Goal: Navigation & Orientation: Find specific page/section

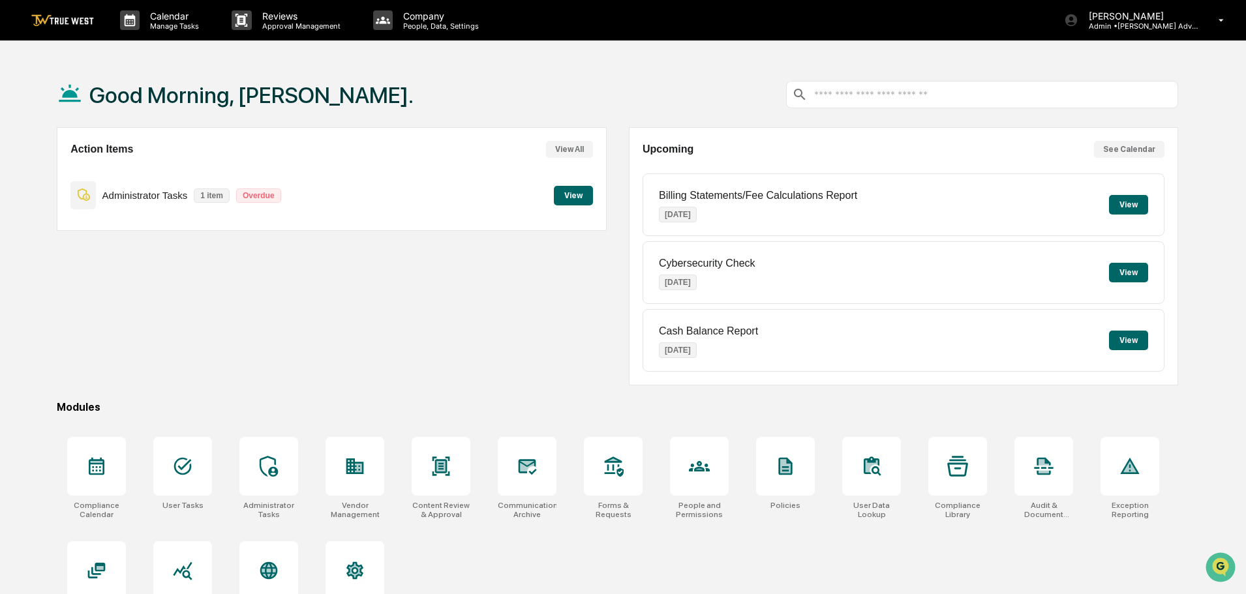
click at [570, 196] on button "View" at bounding box center [573, 196] width 39 height 20
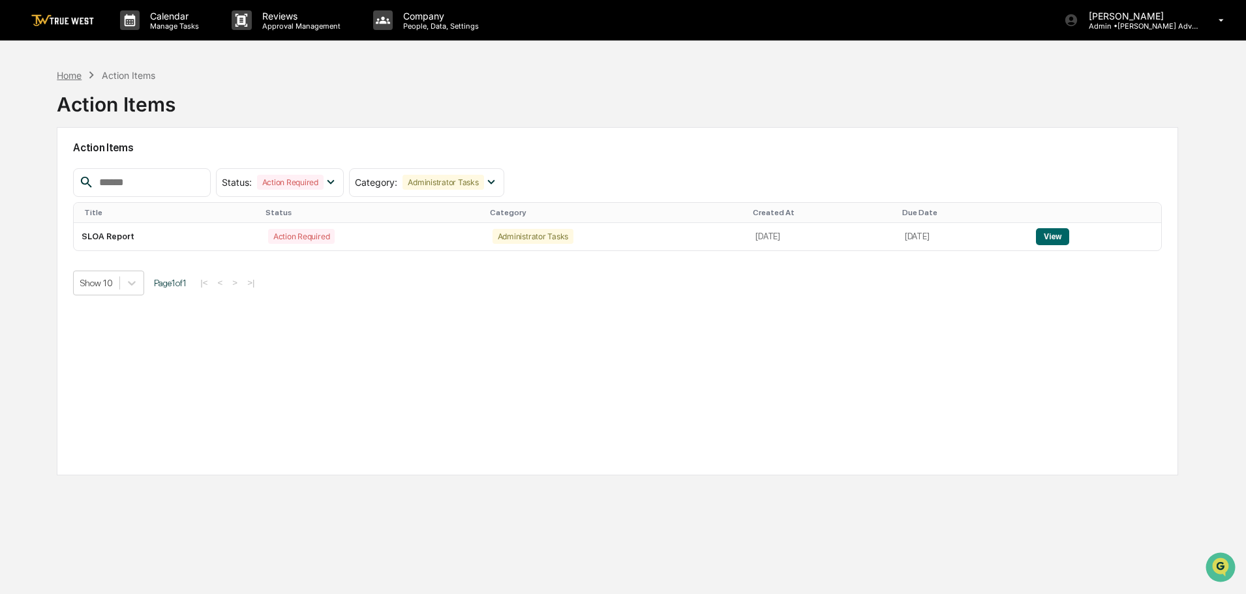
click at [65, 70] on div "Home" at bounding box center [69, 75] width 25 height 11
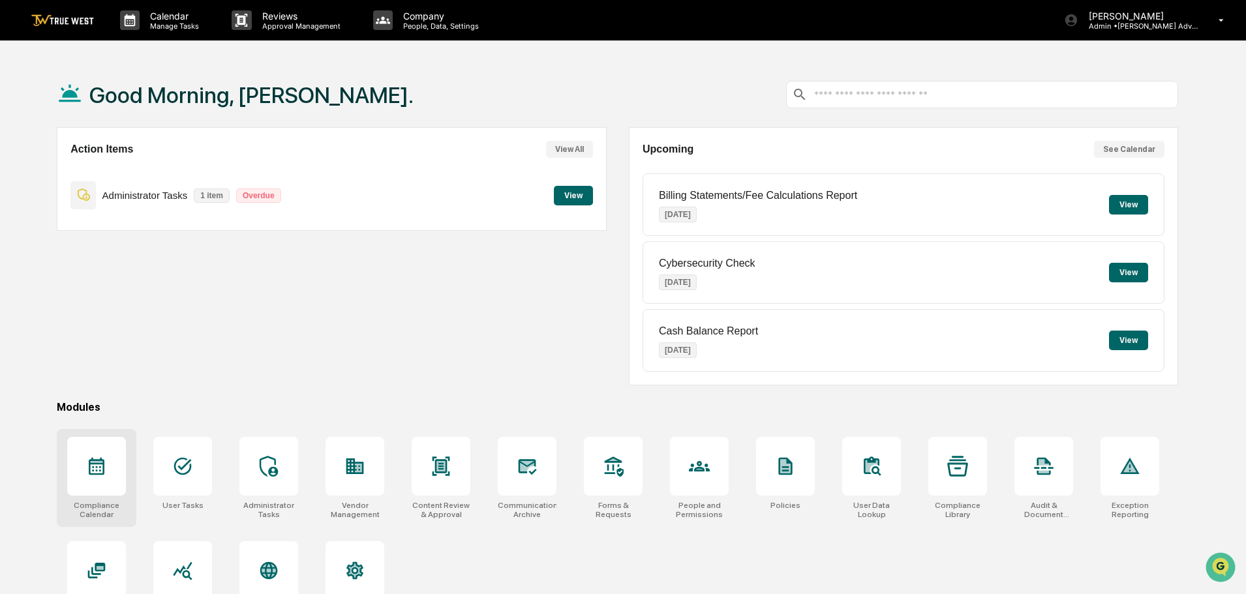
click at [102, 465] on icon at bounding box center [97, 467] width 16 height 18
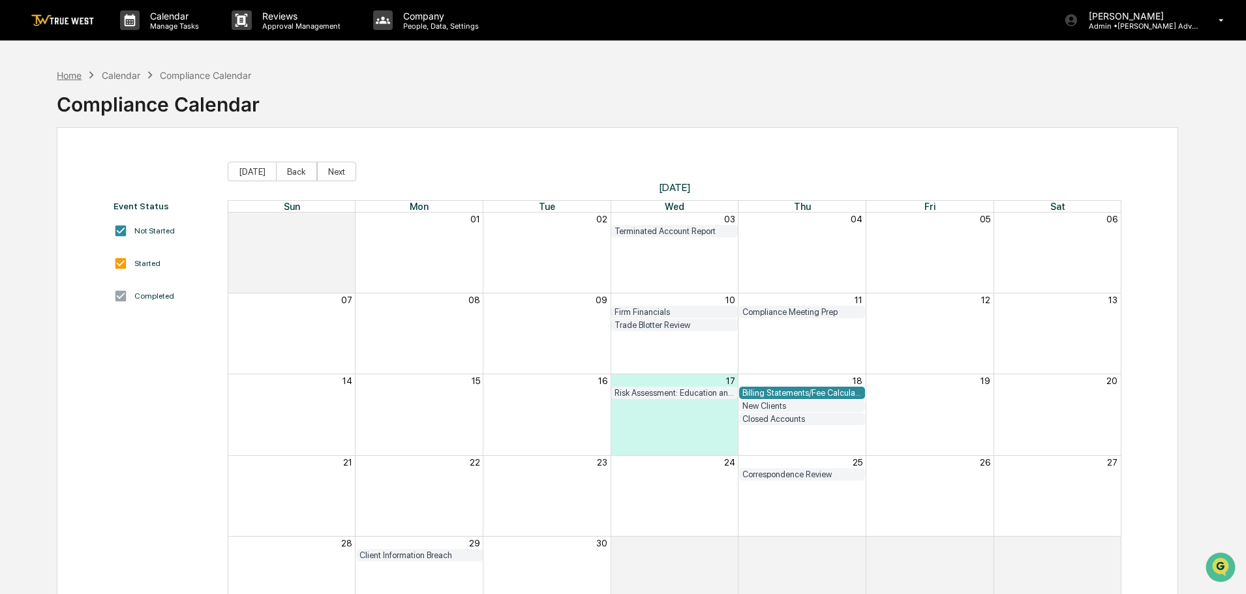
click at [72, 72] on div "Home" at bounding box center [69, 75] width 25 height 11
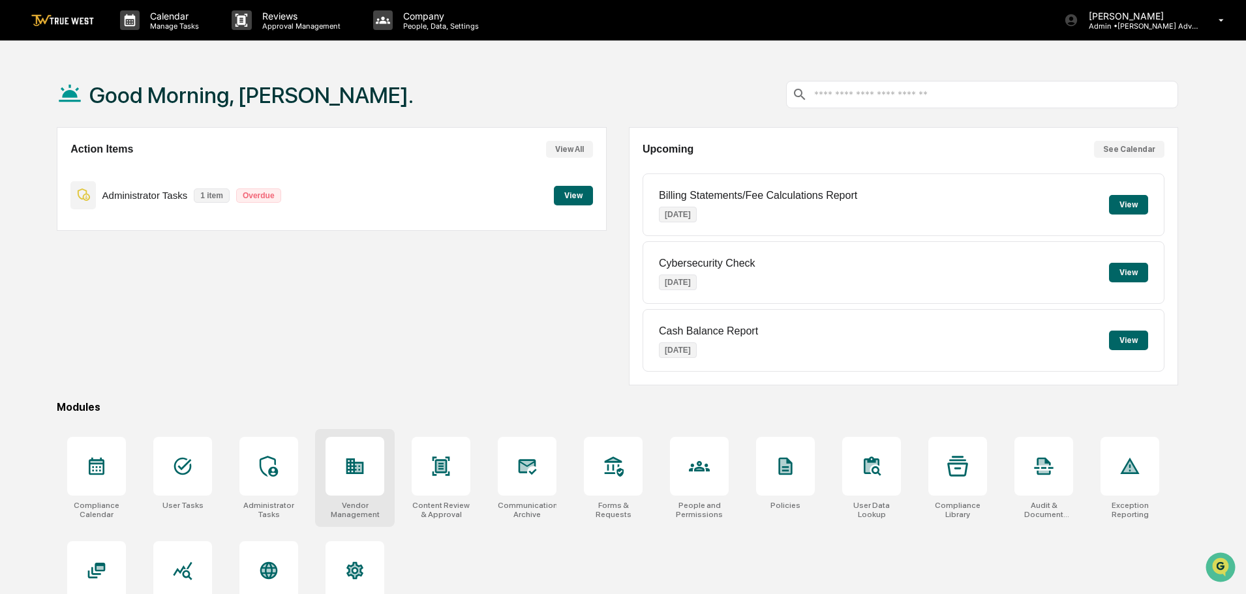
click at [348, 465] on icon at bounding box center [355, 466] width 21 height 21
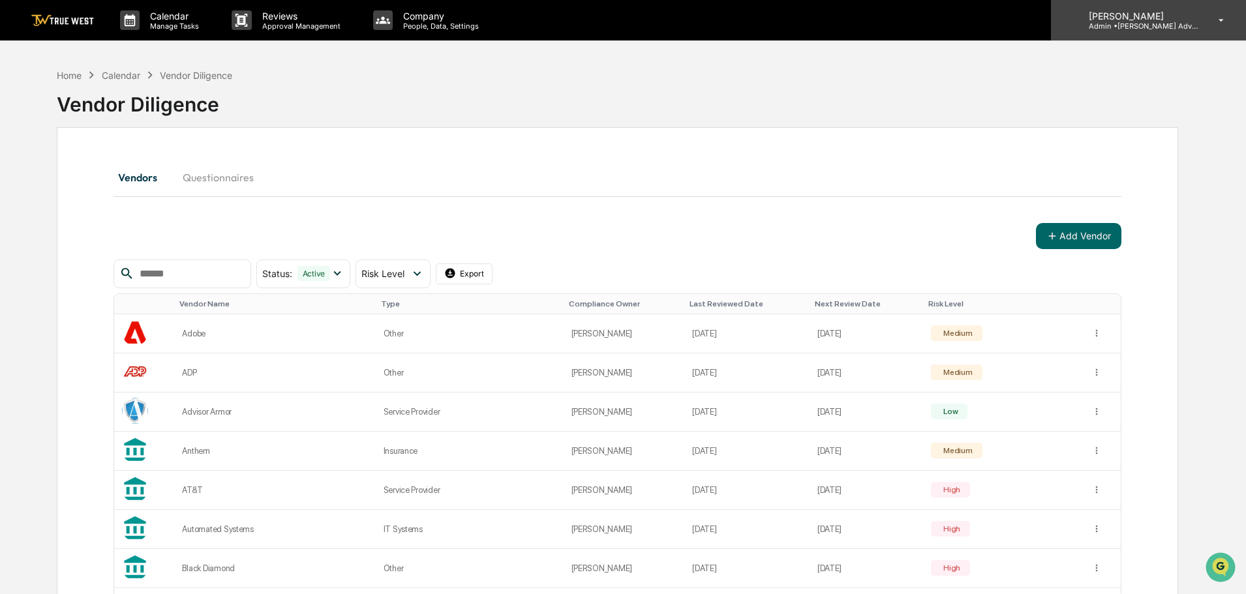
click at [1130, 18] on p "[PERSON_NAME]" at bounding box center [1139, 15] width 121 height 11
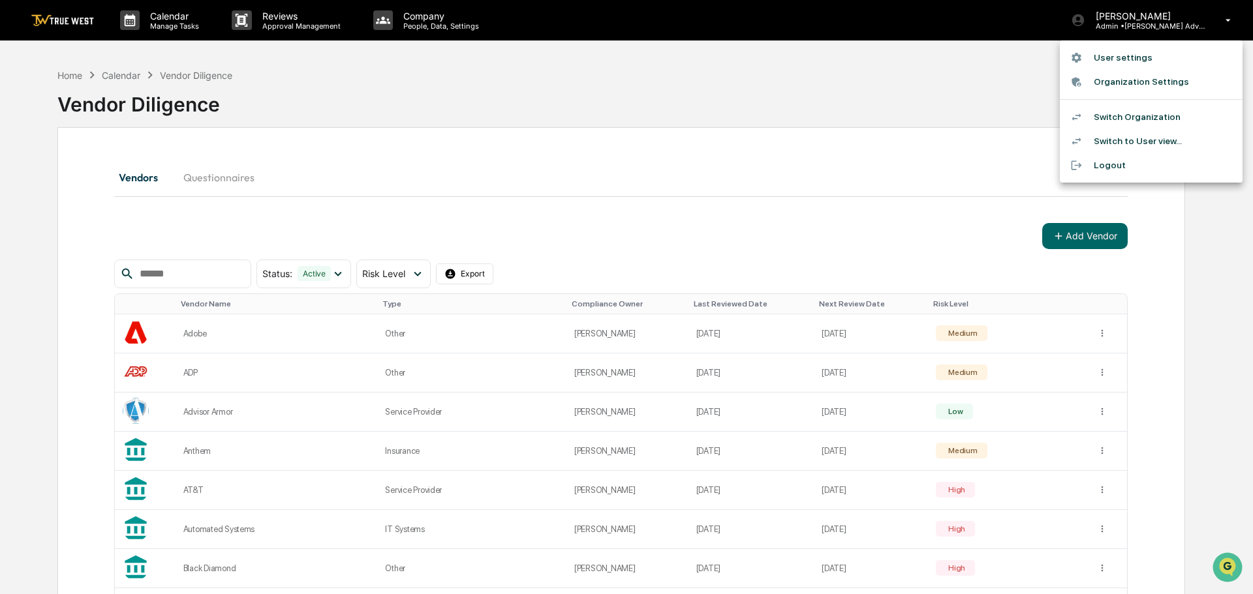
click at [1121, 117] on li "Switch Organization" at bounding box center [1151, 117] width 183 height 24
